Goal: Transaction & Acquisition: Purchase product/service

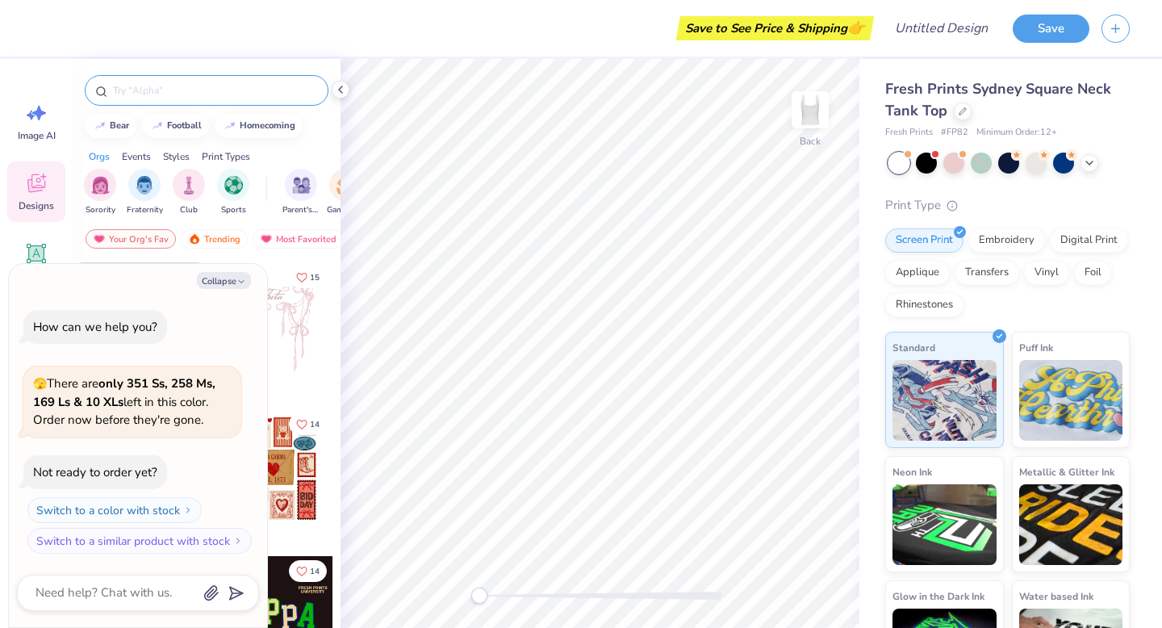
type textarea "x"
click at [198, 91] on input "text" at bounding box center [214, 90] width 207 height 16
type input "whale"
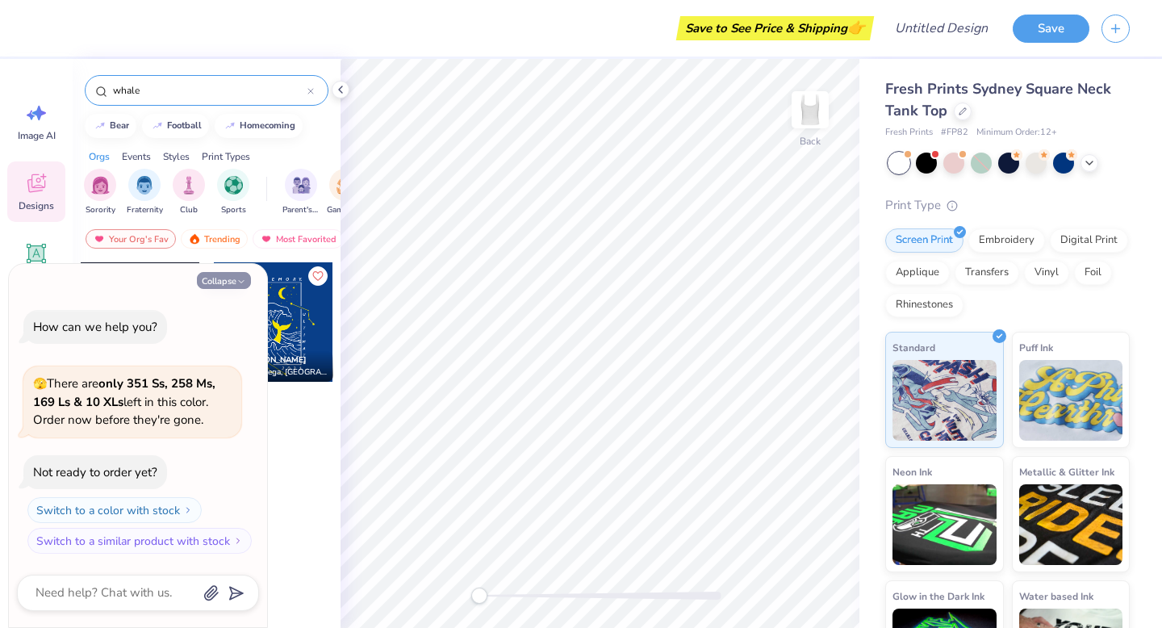
click at [239, 282] on icon "button" at bounding box center [242, 282] width 10 height 10
type textarea "x"
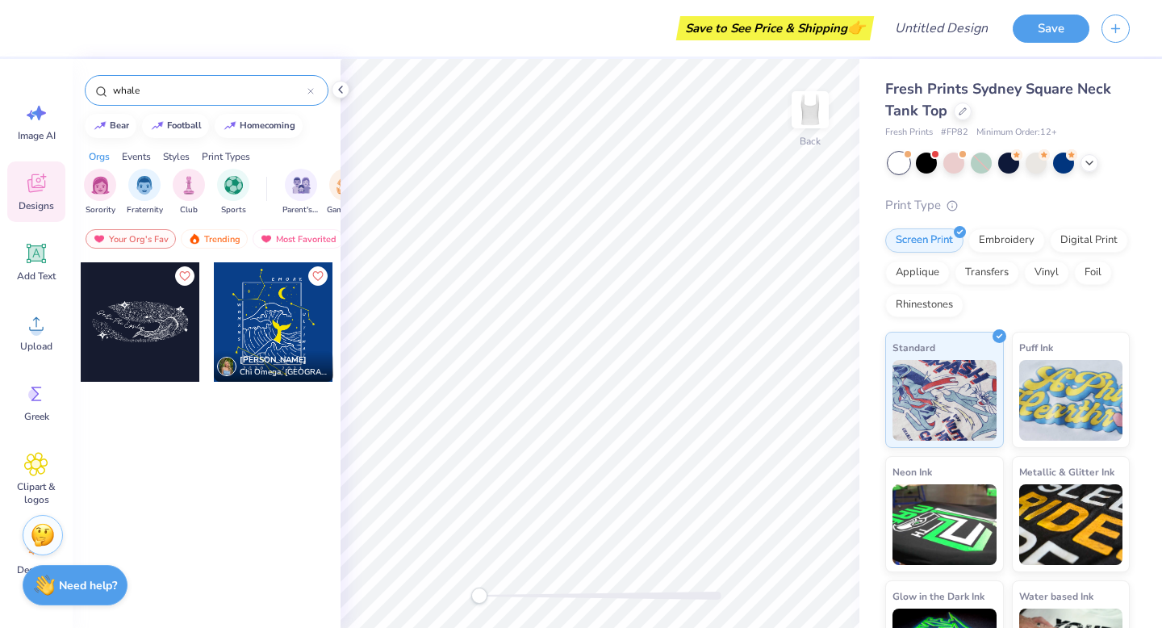
click at [140, 344] on div at bounding box center [140, 321] width 119 height 119
click at [17, 333] on div "Upload" at bounding box center [36, 332] width 58 height 61
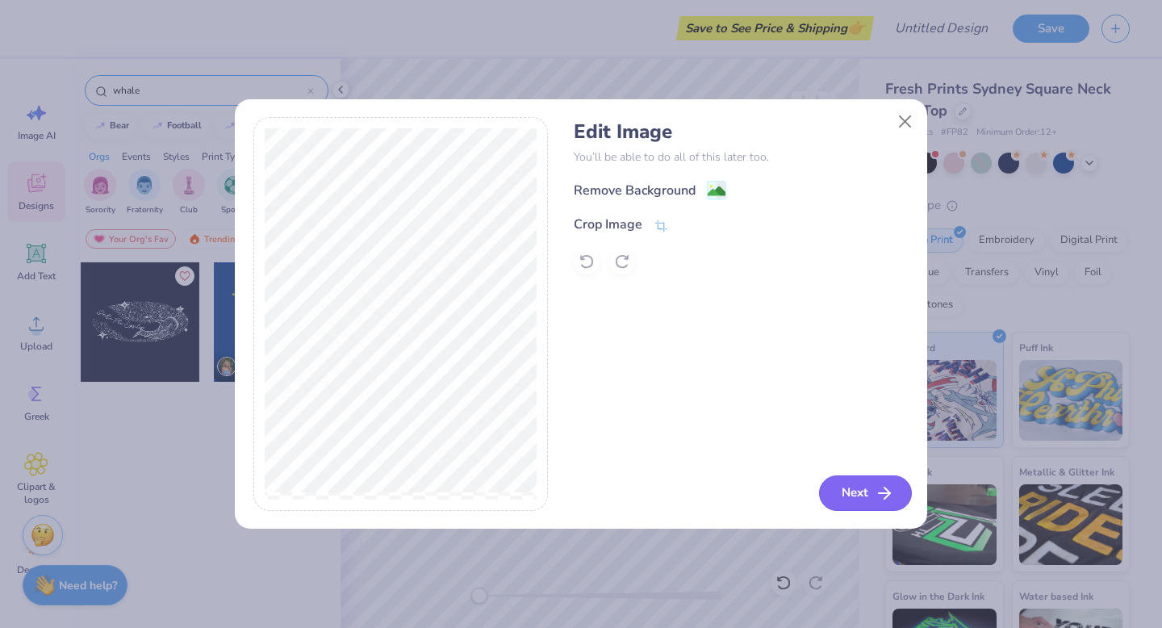
click at [870, 502] on button "Next" at bounding box center [865, 493] width 93 height 36
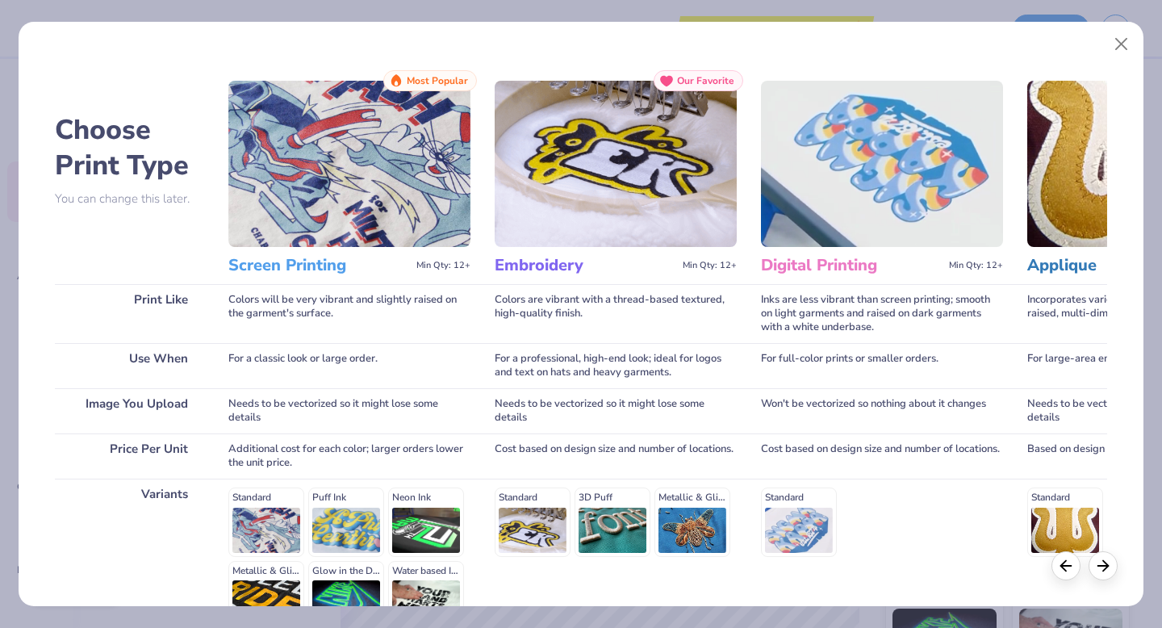
click at [314, 277] on div "Screen Printing Min Qty: 12+" at bounding box center [349, 265] width 242 height 37
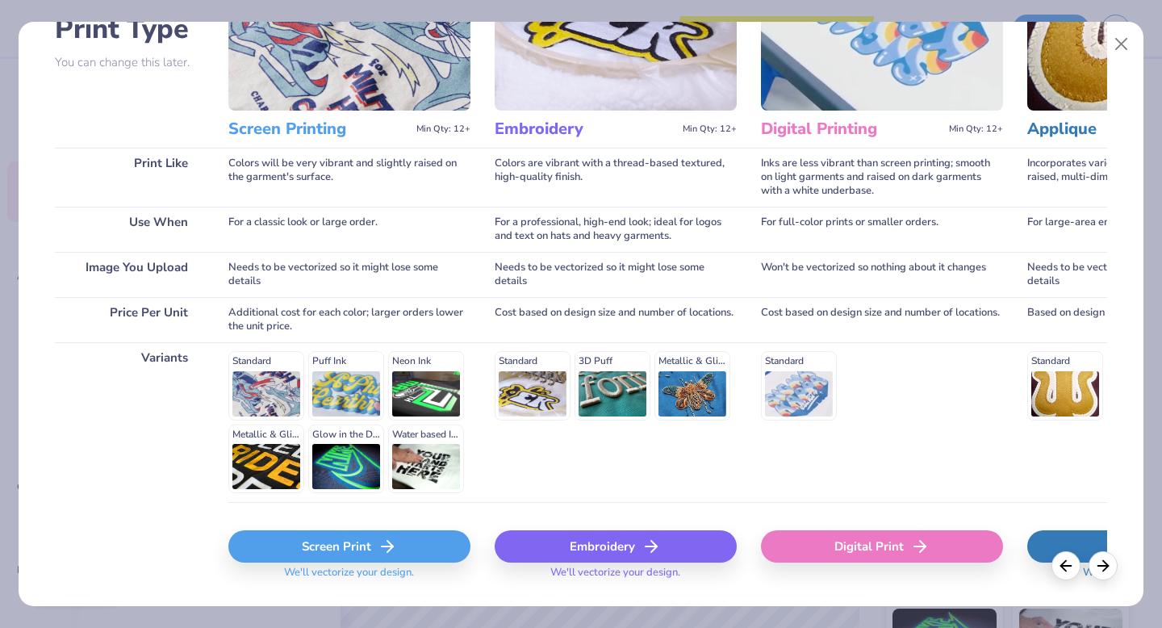
scroll to position [177, 0]
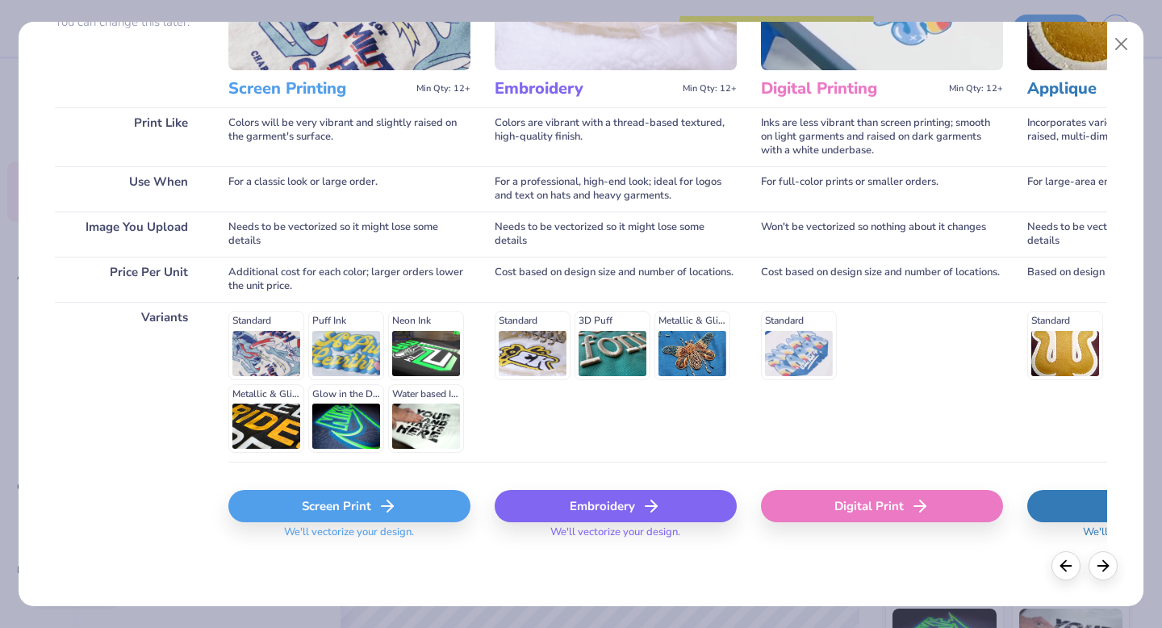
click at [387, 513] on icon at bounding box center [387, 505] width 19 height 19
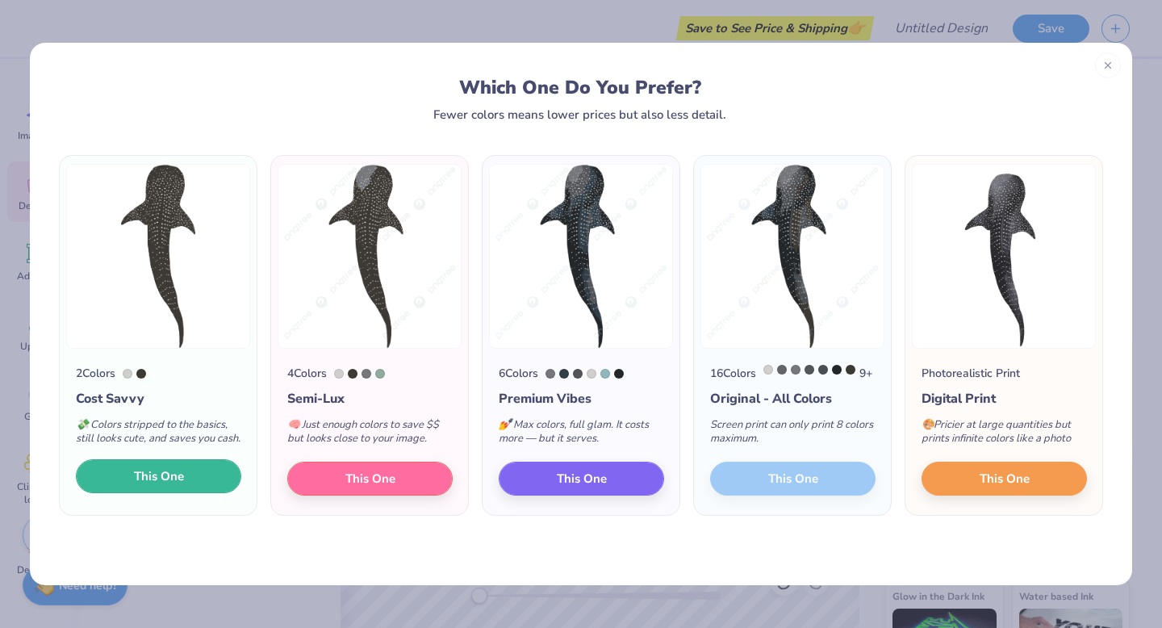
click at [181, 486] on span "This One" at bounding box center [159, 476] width 50 height 19
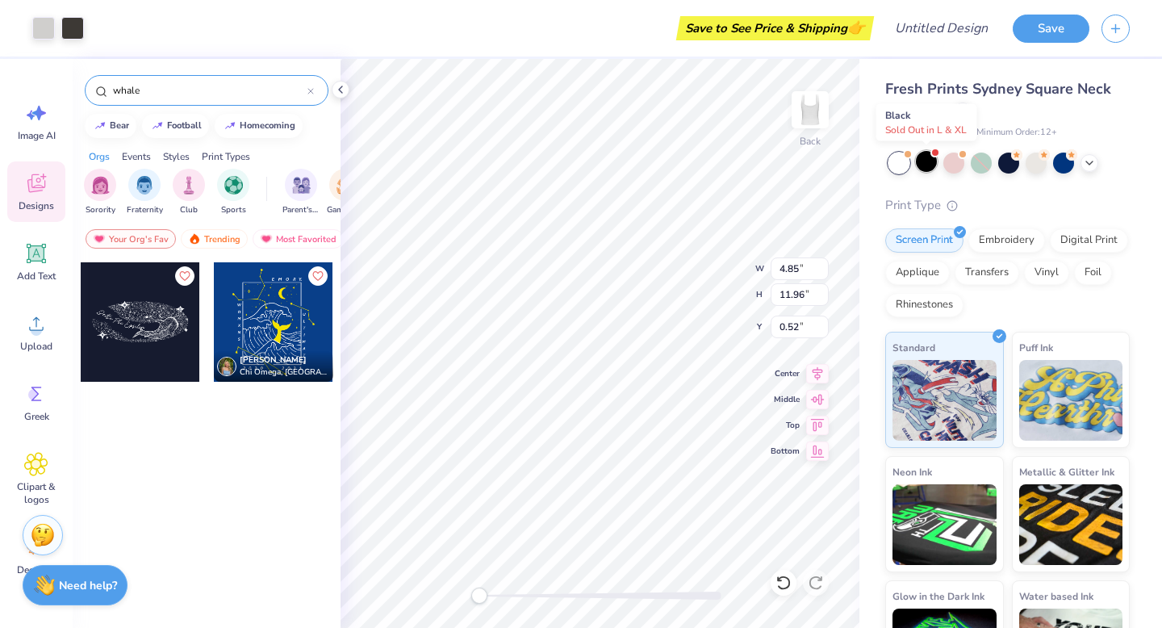
click at [930, 170] on div at bounding box center [926, 161] width 21 height 21
type input "4.27"
type input "10.52"
click at [900, 166] on div at bounding box center [899, 163] width 21 height 21
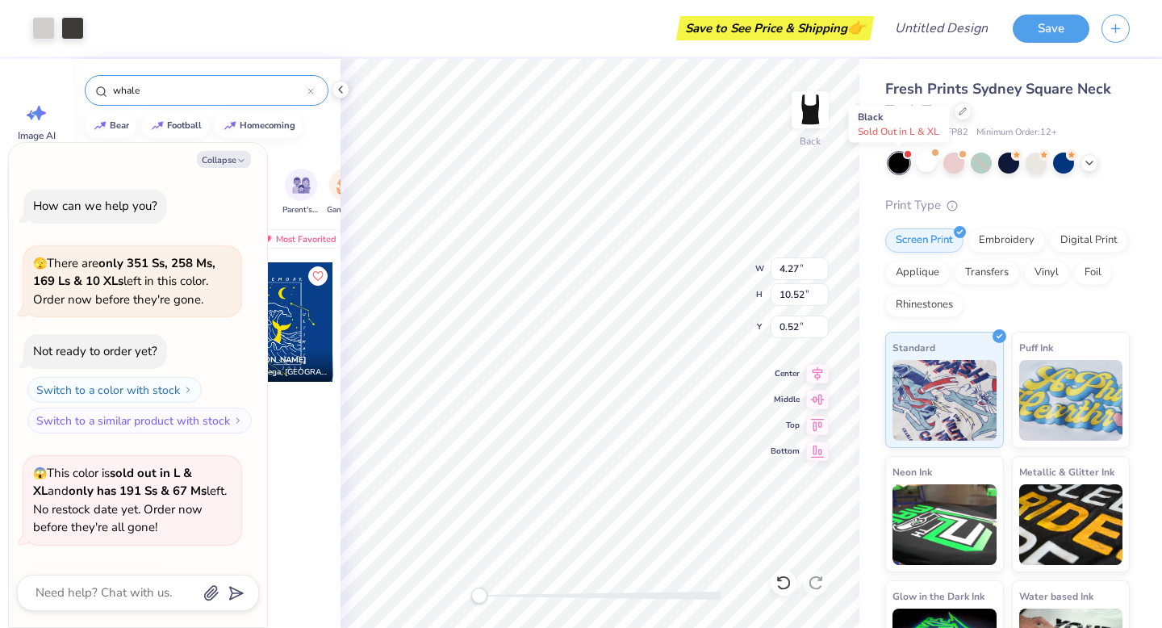
scroll to position [335, 0]
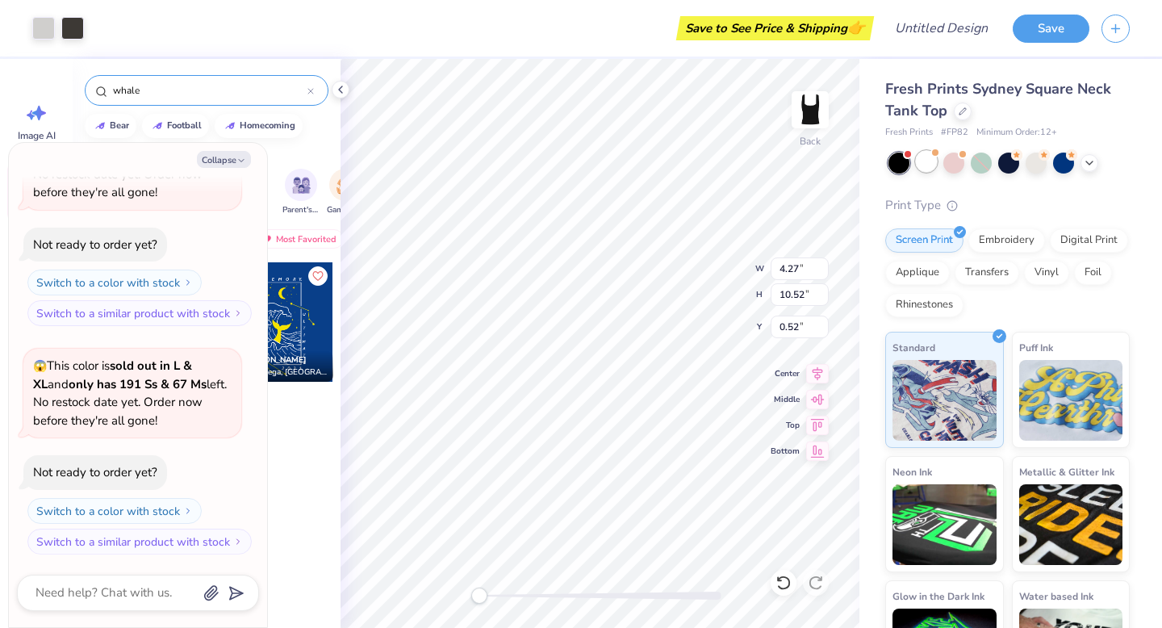
click at [935, 160] on div at bounding box center [926, 161] width 21 height 21
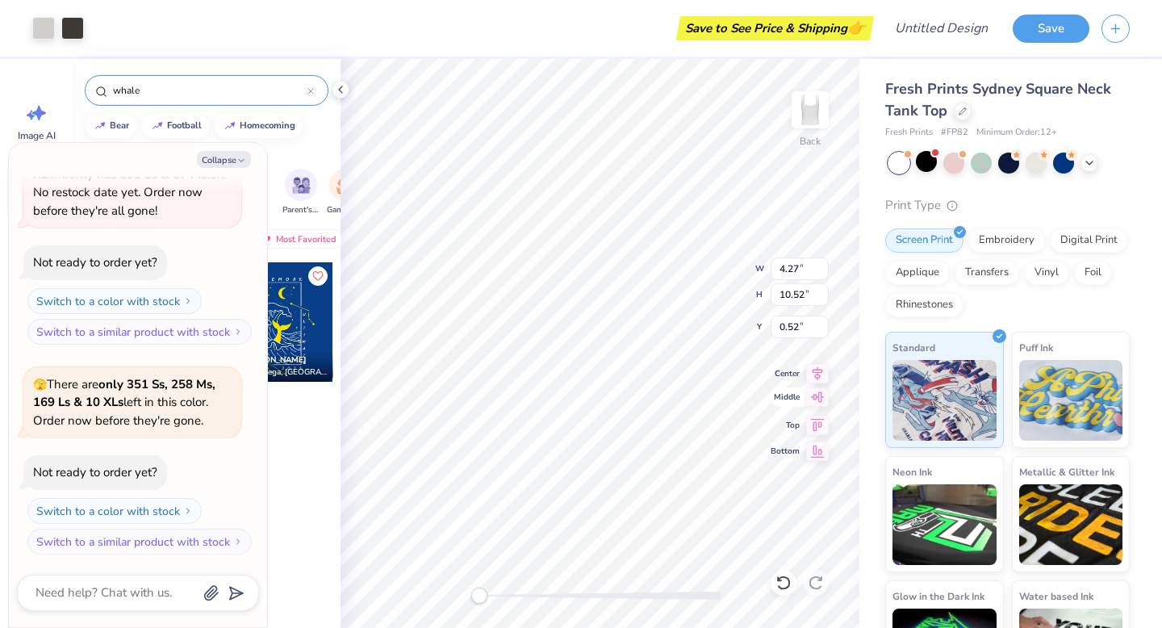
click at [819, 397] on icon at bounding box center [817, 396] width 23 height 19
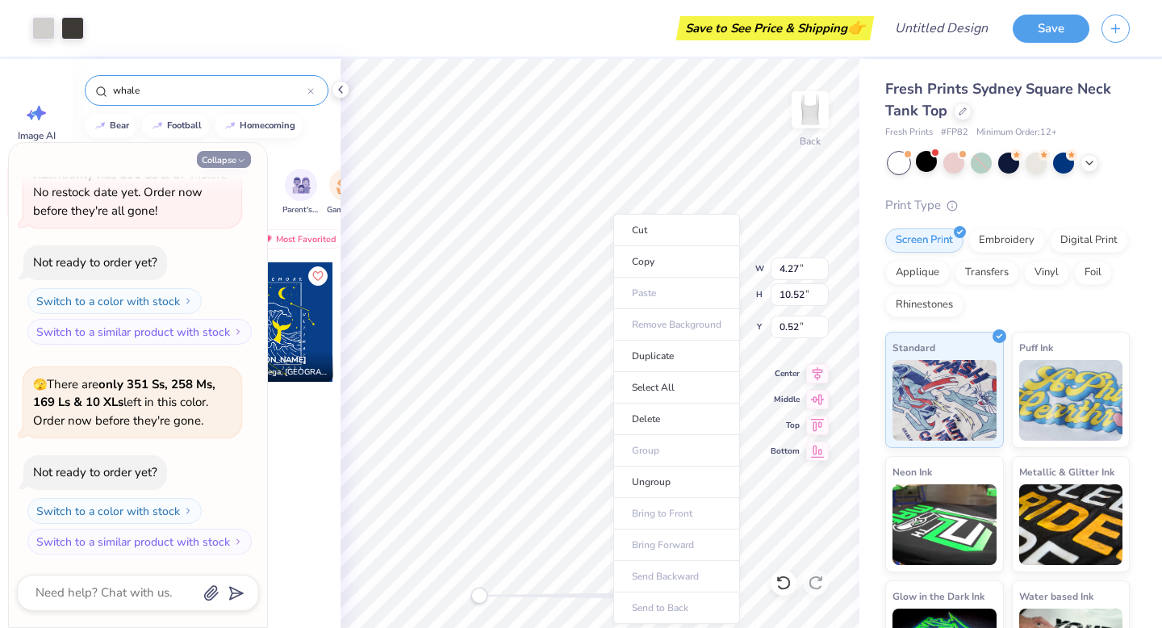
click at [224, 157] on button "Collapse" at bounding box center [224, 159] width 54 height 17
type textarea "x"
